Goal: Information Seeking & Learning: Learn about a topic

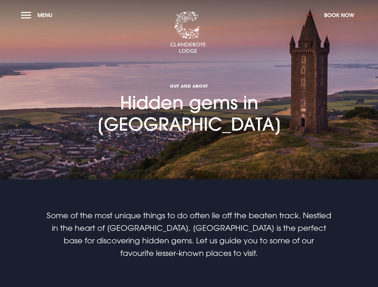
click at [189, 144] on section "Out and About Hidden gems in Northern Ireland" at bounding box center [189, 90] width 378 height 180
